Goal: Information Seeking & Learning: Learn about a topic

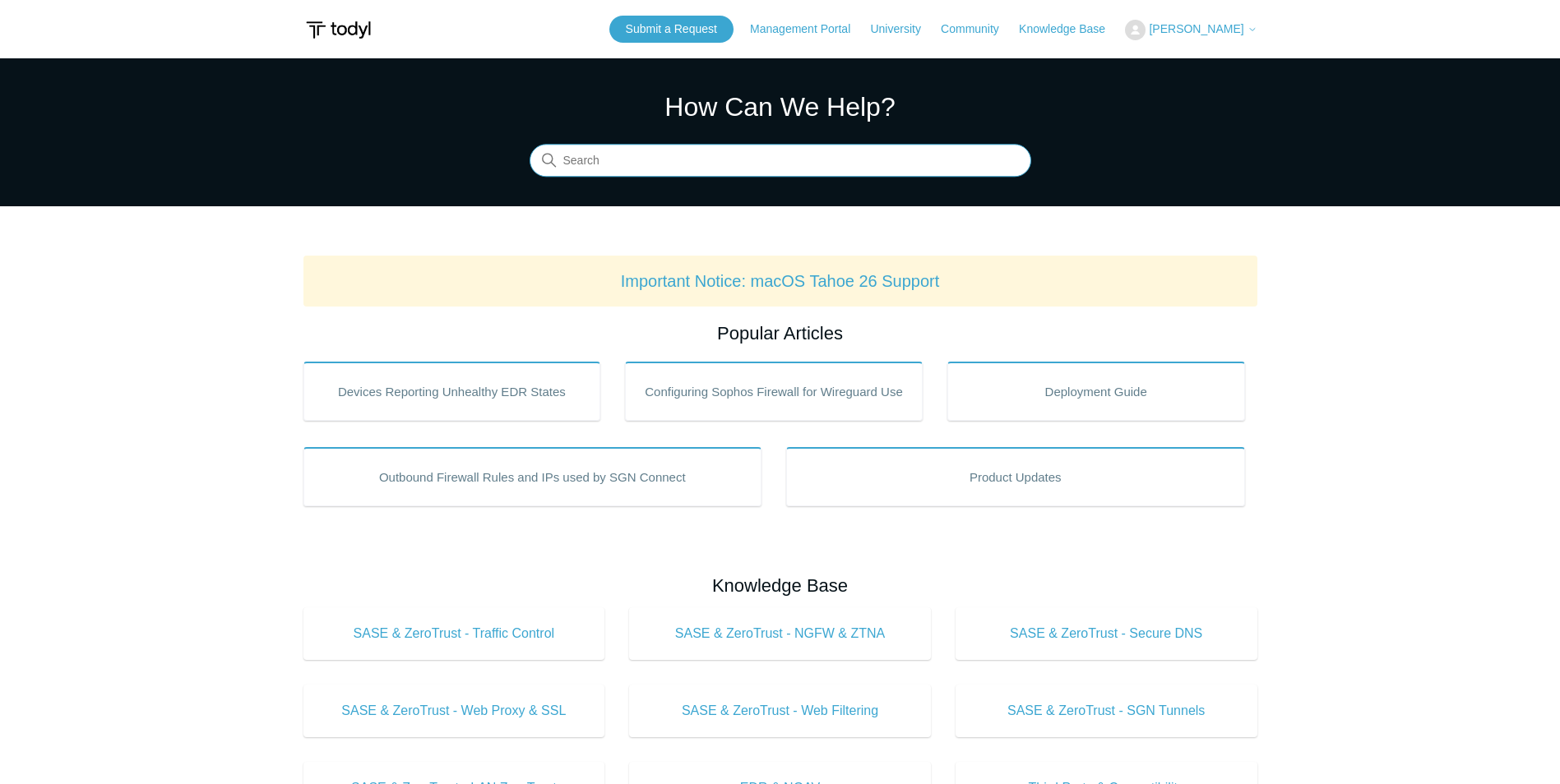
click at [624, 168] on input "Search" at bounding box center [781, 161] width 502 height 33
type input "why does my SGN keep disconnecting?"
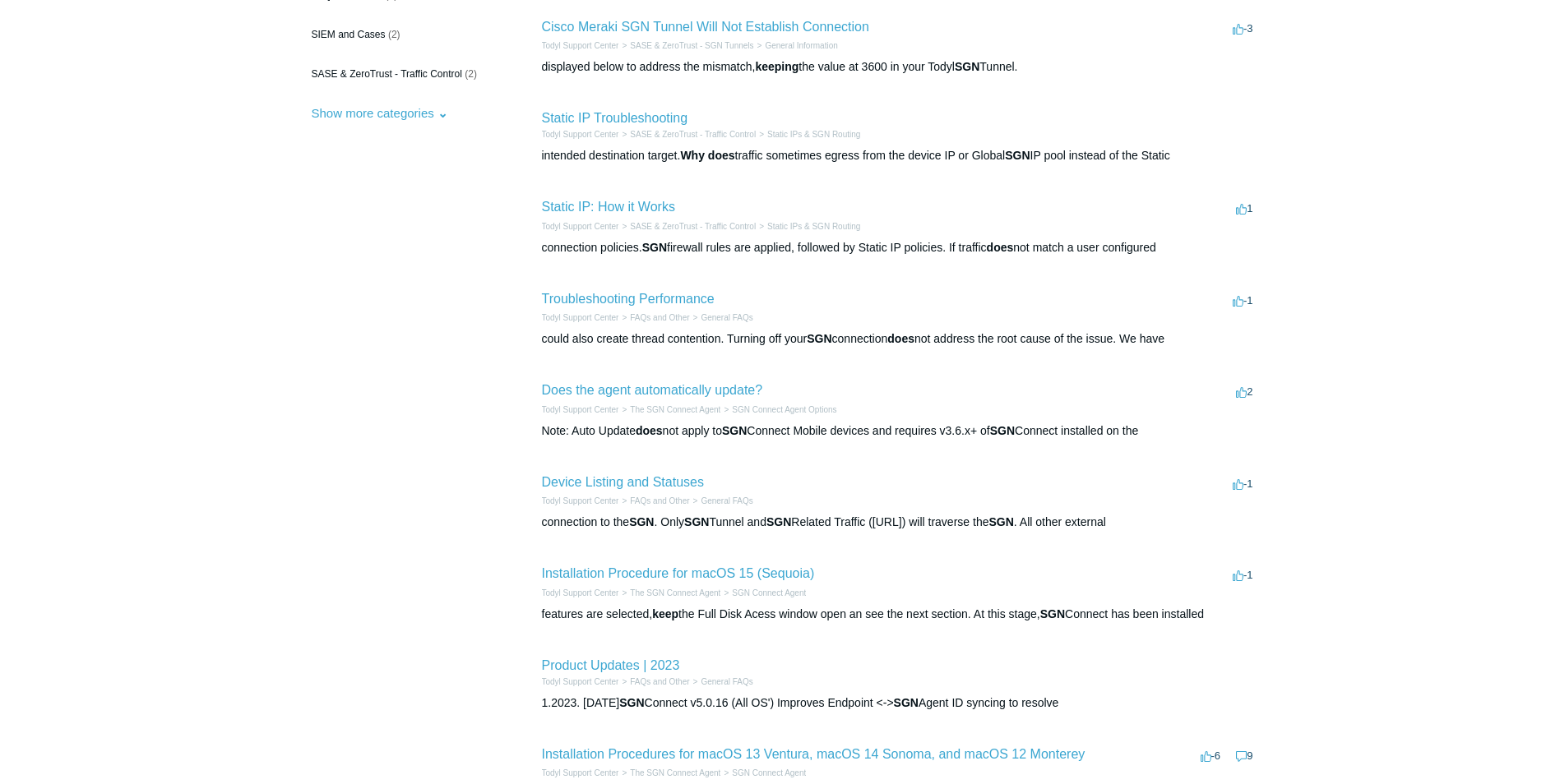
scroll to position [247, 0]
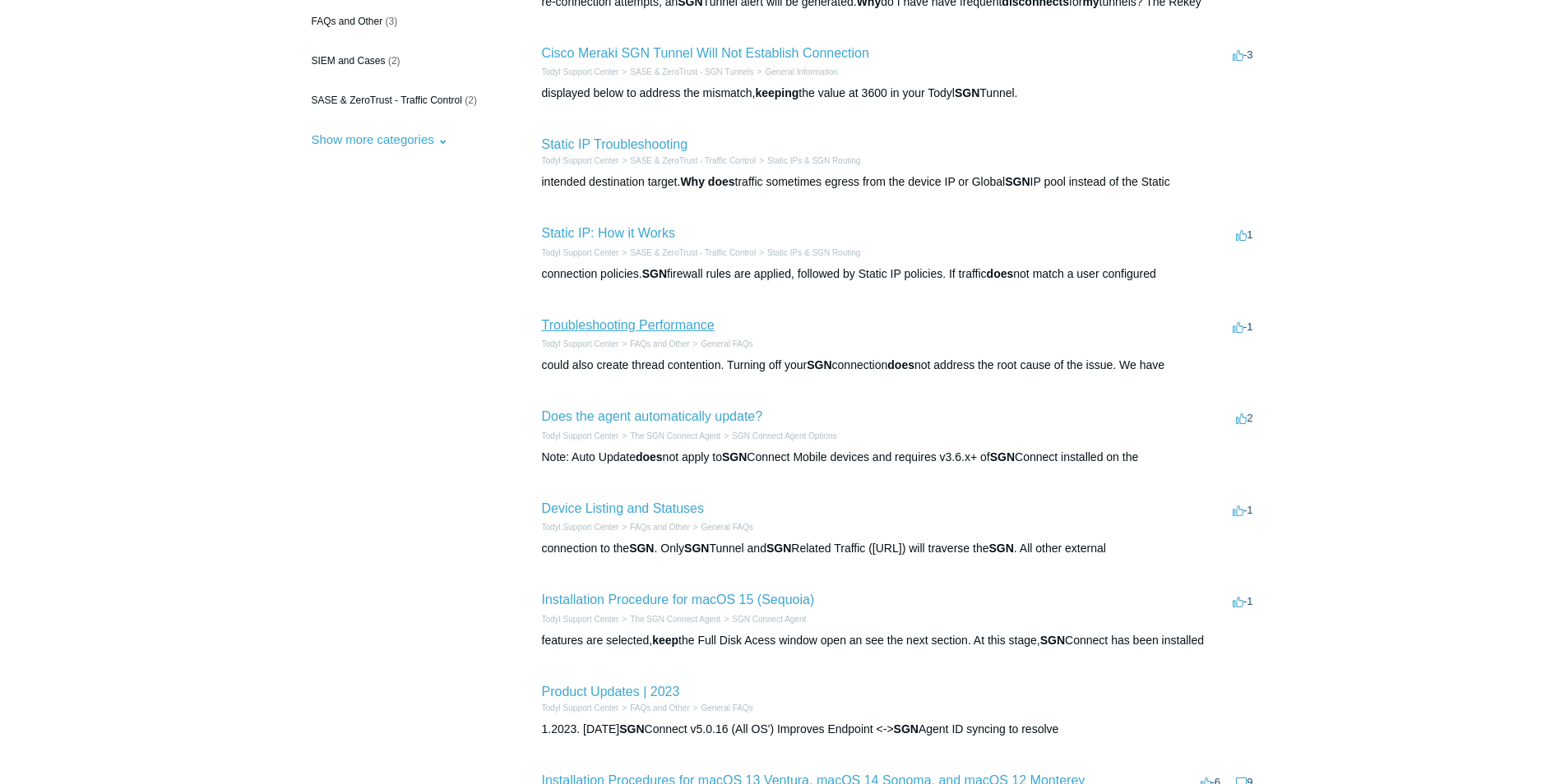
click at [608, 326] on link "Troubleshooting Performance" at bounding box center [628, 325] width 173 height 14
